Goal: Check status

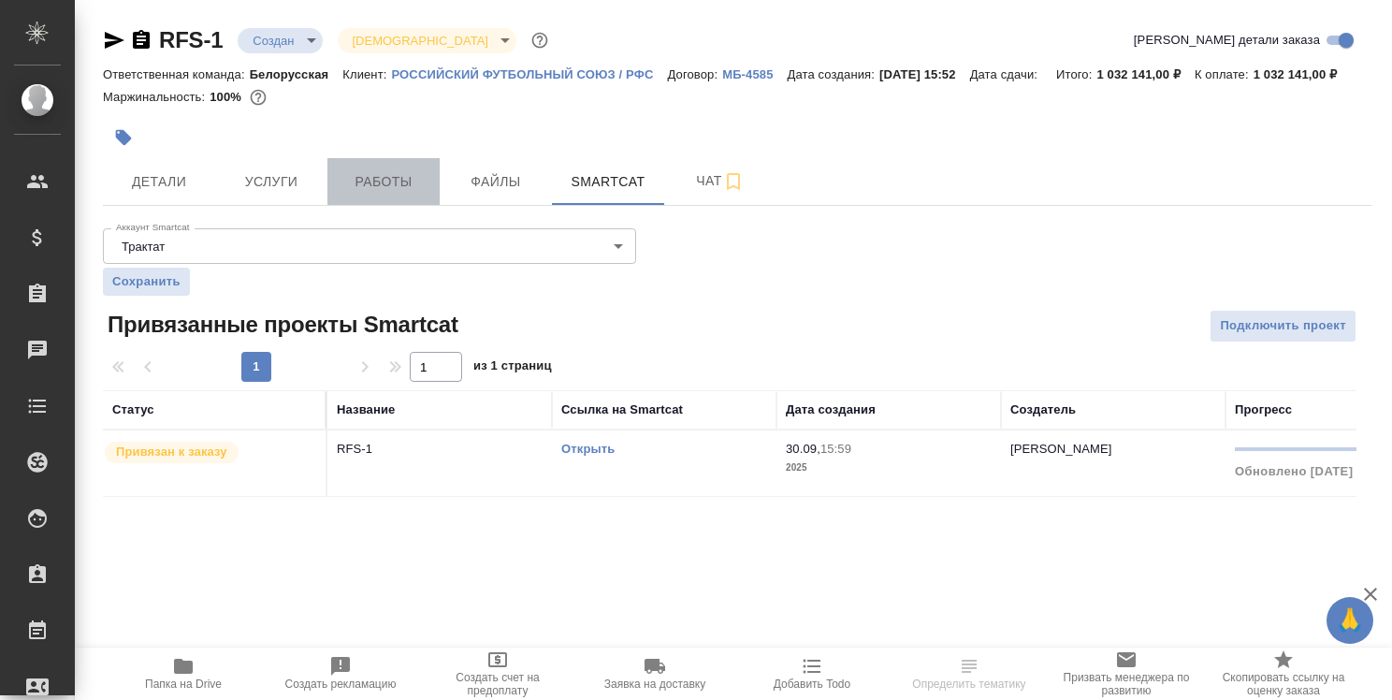
click at [400, 194] on span "Работы" at bounding box center [384, 181] width 90 height 23
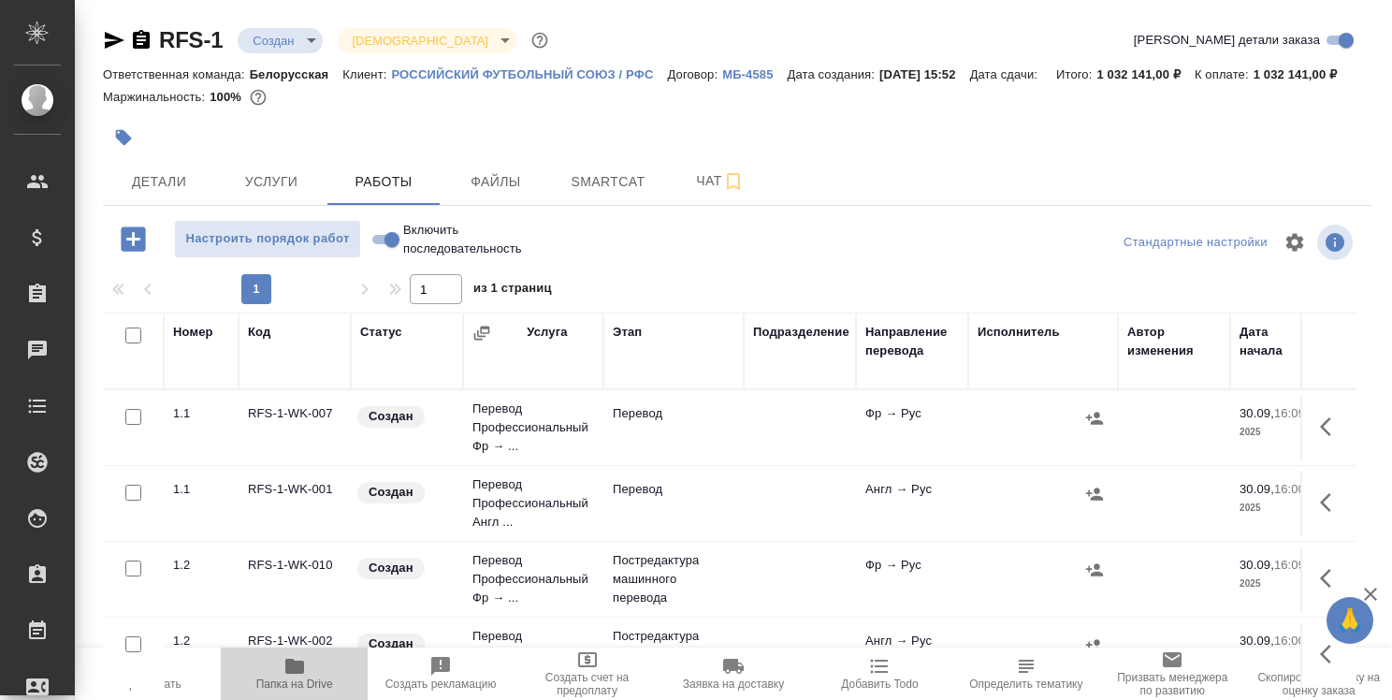
click at [289, 667] on icon "button" at bounding box center [294, 666] width 19 height 15
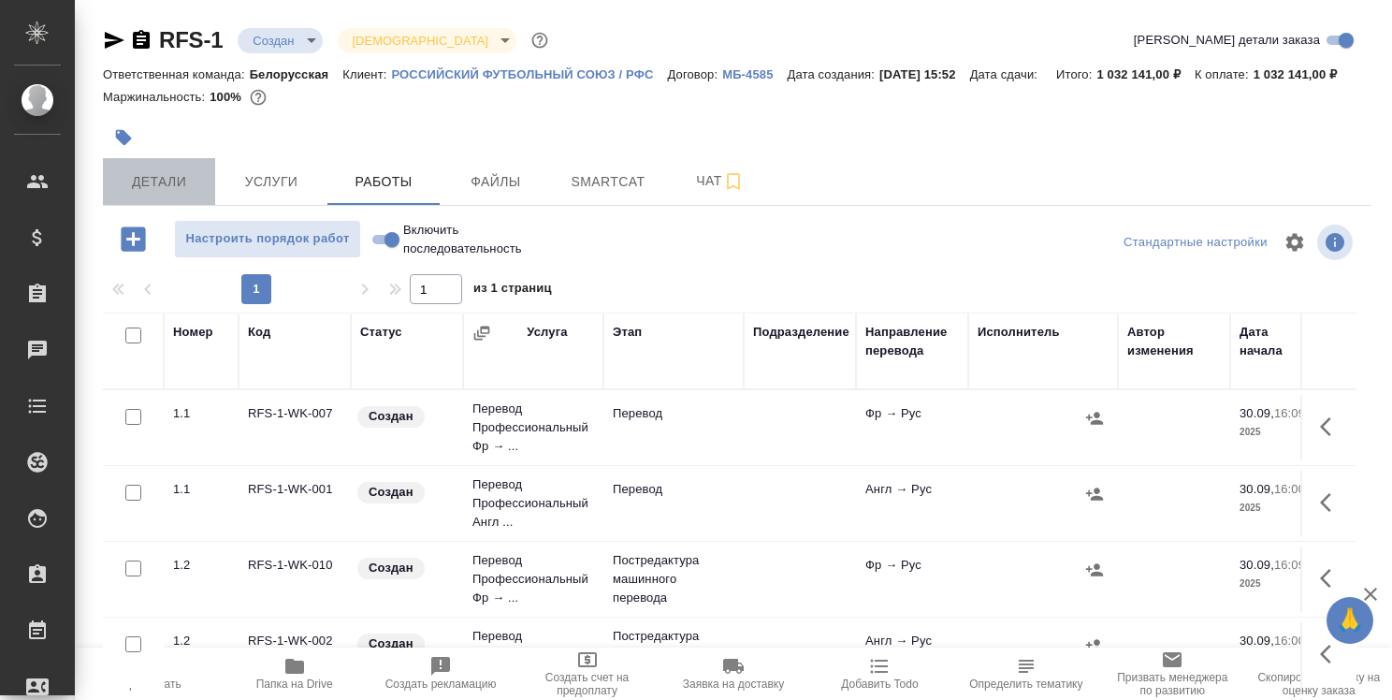
click at [150, 194] on span "Детали" at bounding box center [159, 181] width 90 height 23
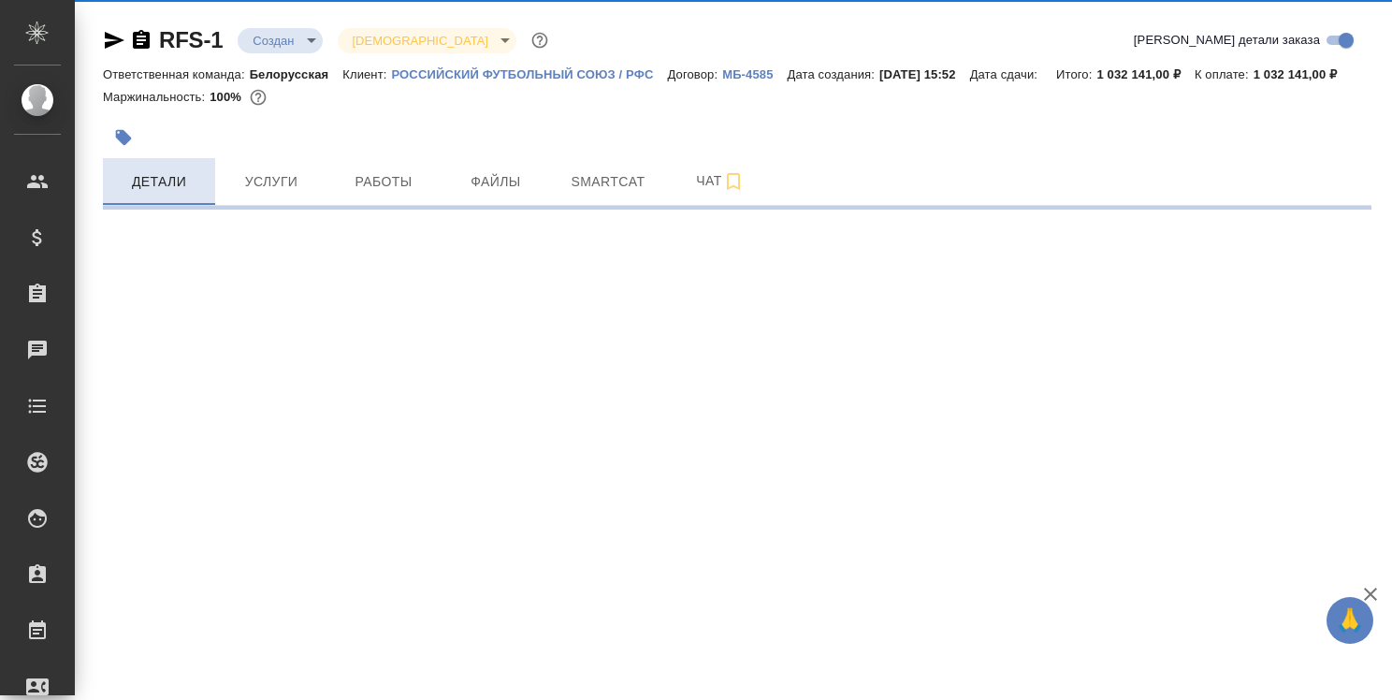
select select "RU"
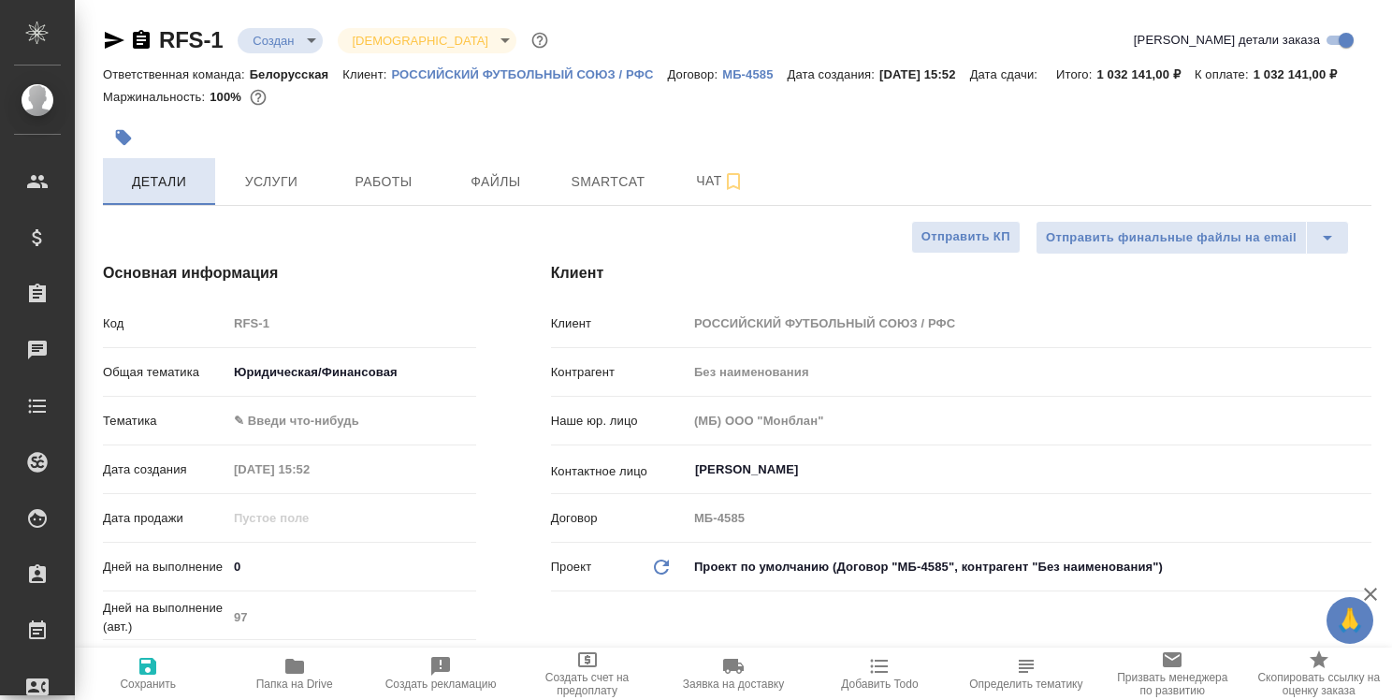
type textarea "x"
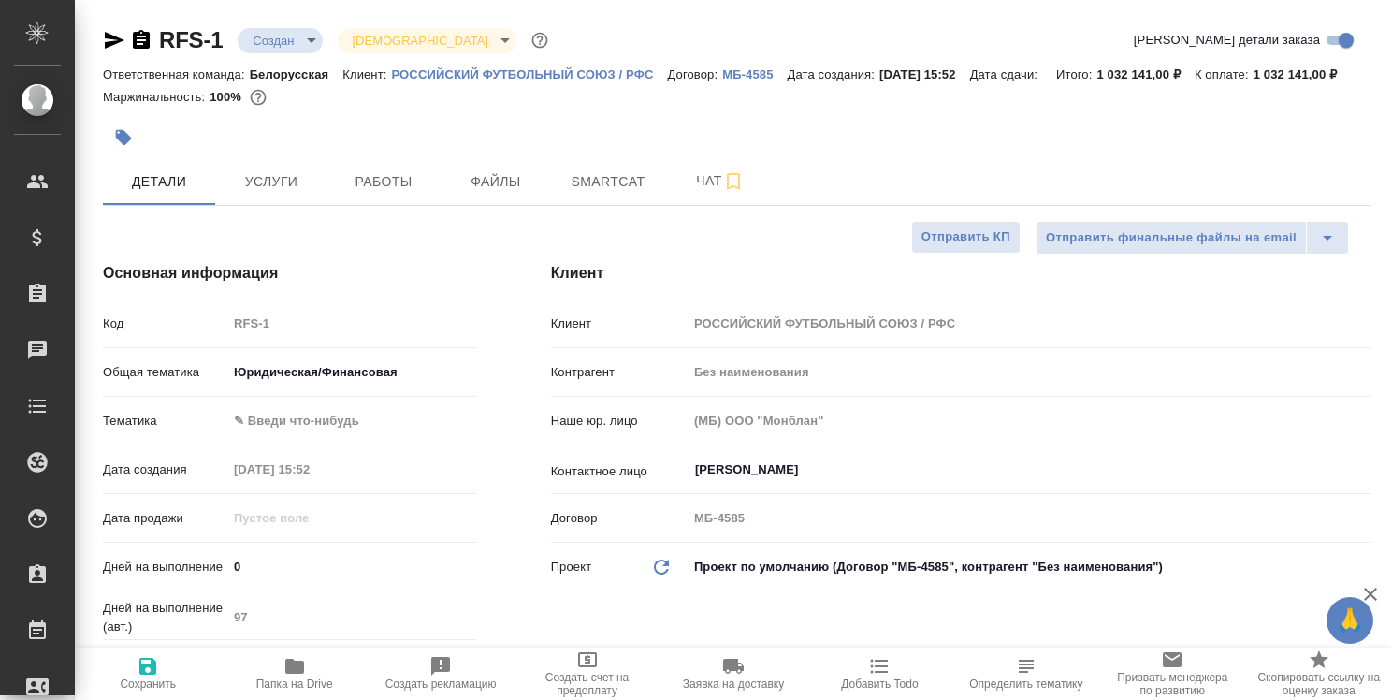
type textarea "x"
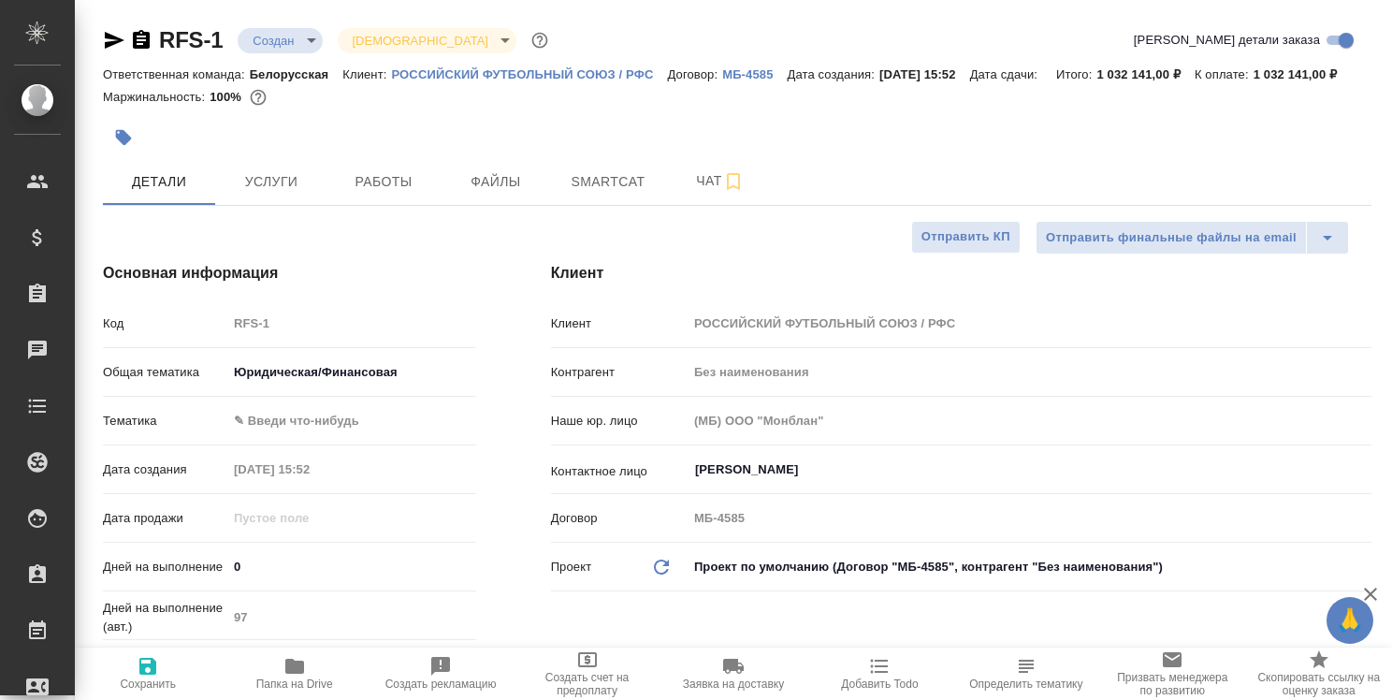
type textarea "x"
